Goal: Register for event/course

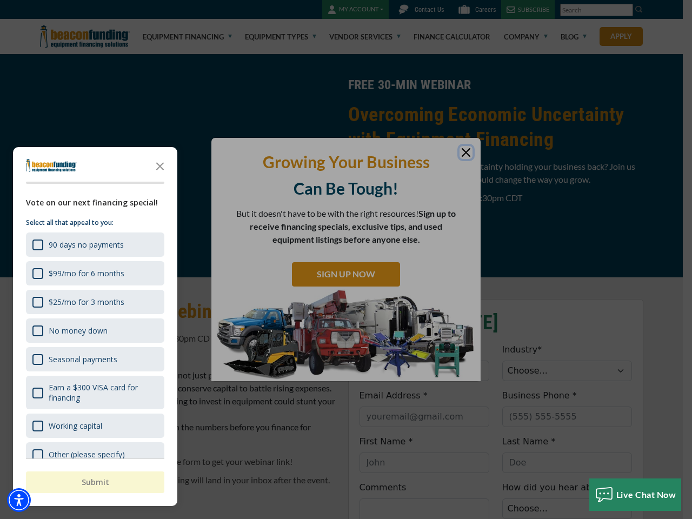
click at [346, 259] on div "button" at bounding box center [346, 259] width 692 height 519
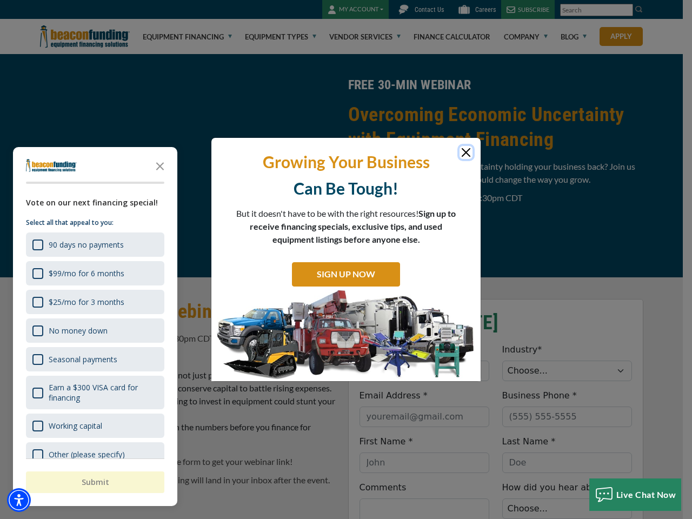
click at [19, 500] on img "Accessibility Menu" at bounding box center [19, 500] width 24 height 24
click at [346, 259] on body "Skip to main content Enable accessibility for low vision Open the accessibility…" at bounding box center [346, 259] width 692 height 519
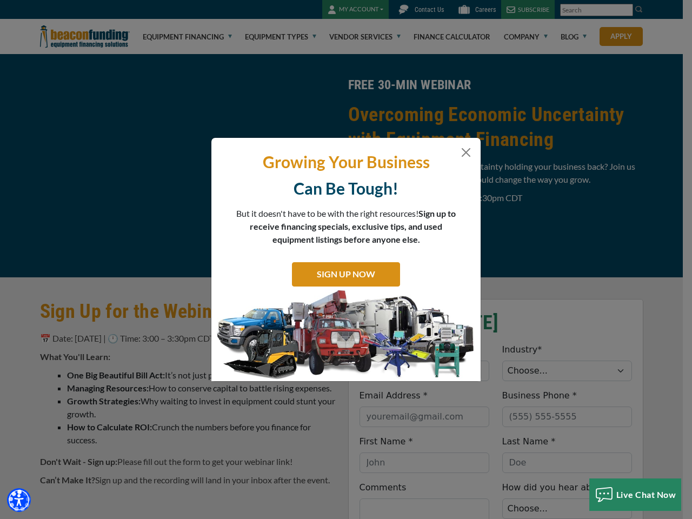
click at [160, 165] on body "Skip to main content Enable accessibility for low vision Open the accessibility…" at bounding box center [346, 259] width 692 height 519
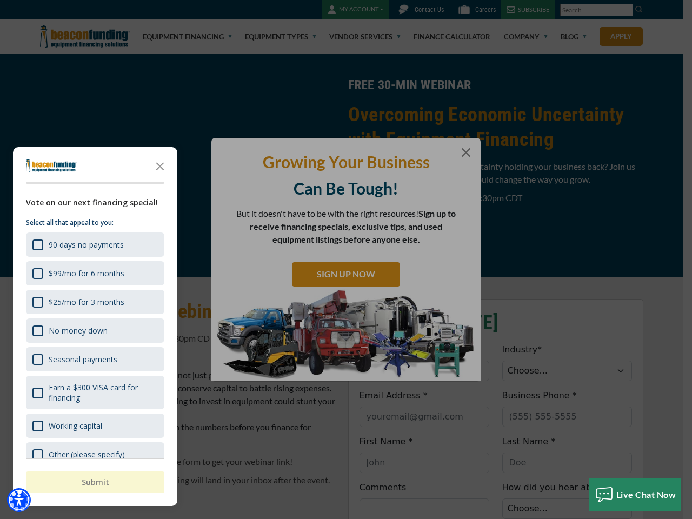
click at [94, 244] on body "Skip to main content Enable accessibility for low vision Open the accessibility…" at bounding box center [346, 259] width 692 height 519
click at [94, 273] on body "Skip to main content Enable accessibility for low vision Open the accessibility…" at bounding box center [346, 259] width 692 height 519
click at [94, 302] on body "Skip to main content Enable accessibility for low vision Open the accessibility…" at bounding box center [346, 259] width 692 height 519
click at [94, 330] on body "Skip to main content Enable accessibility for low vision Open the accessibility…" at bounding box center [346, 259] width 692 height 519
click at [94, 359] on body "Skip to main content Enable accessibility for low vision Open the accessibility…" at bounding box center [346, 259] width 692 height 519
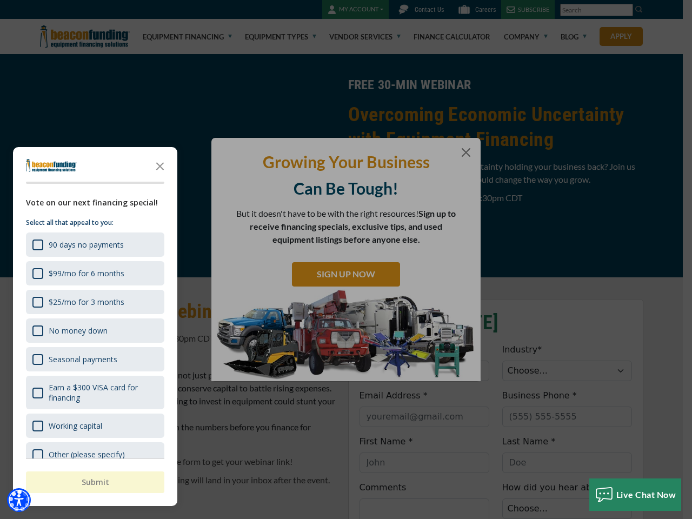
click at [94, 392] on body "Skip to main content Enable accessibility for low vision Open the accessibility…" at bounding box center [346, 259] width 692 height 519
